Goal: Task Accomplishment & Management: Use online tool/utility

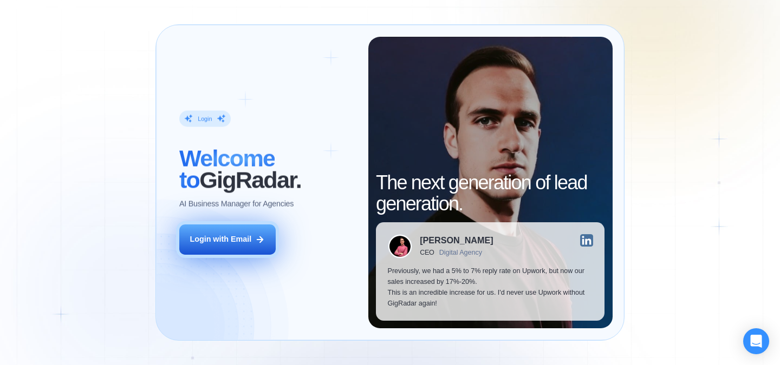
click at [206, 235] on div "Login with Email" at bounding box center [220, 239] width 62 height 11
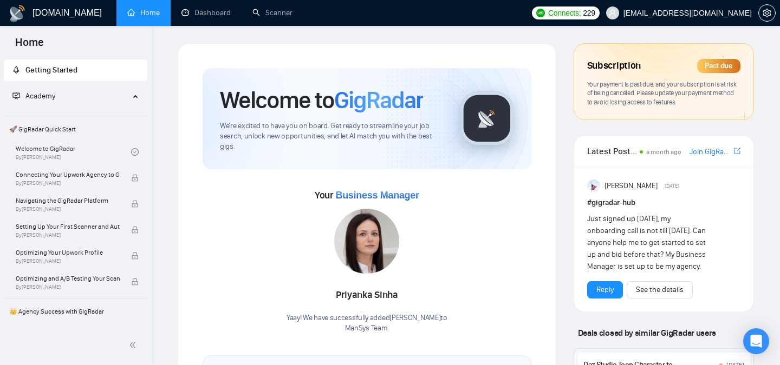
click at [715, 64] on div "Past due" at bounding box center [718, 66] width 43 height 14
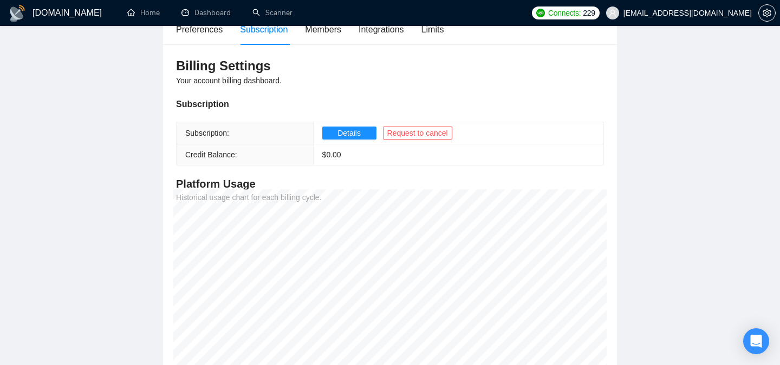
scroll to position [104, 0]
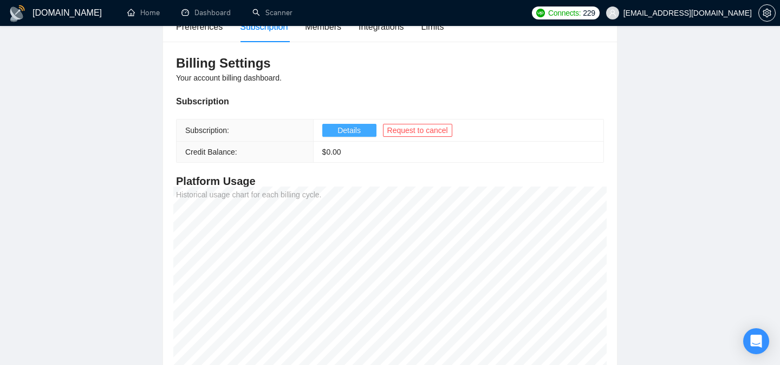
click at [349, 134] on span "Details" at bounding box center [348, 131] width 23 height 12
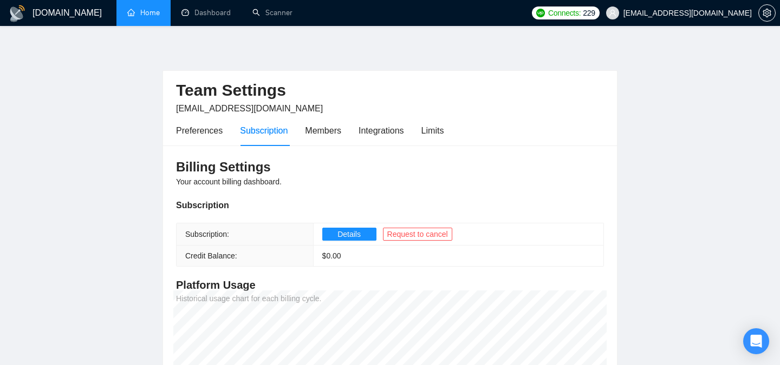
click at [149, 9] on link "Home" at bounding box center [143, 12] width 32 height 9
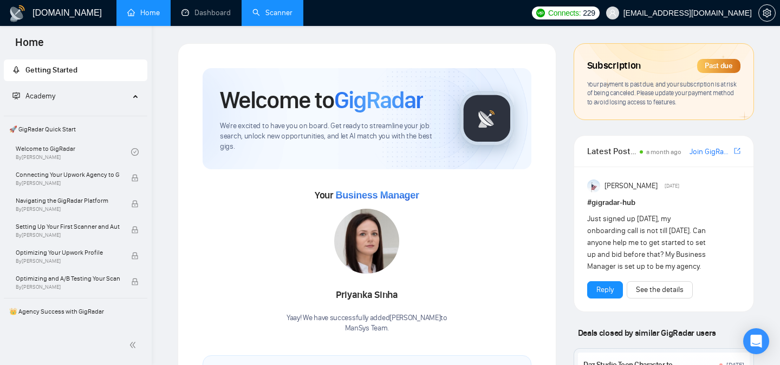
click at [285, 10] on link "Scanner" at bounding box center [272, 12] width 40 height 9
